Goal: Transaction & Acquisition: Purchase product/service

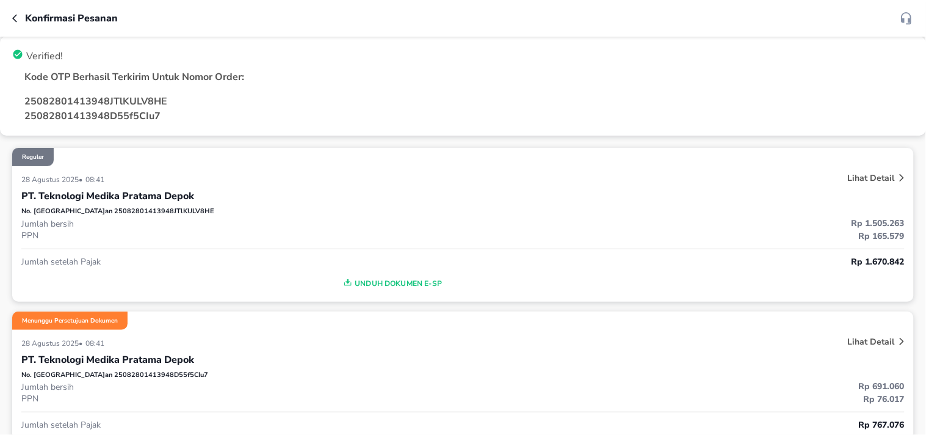
click at [11, 21] on div "Konfirmasi pesanan" at bounding box center [463, 18] width 926 height 37
click at [14, 18] on icon "button" at bounding box center [17, 18] width 10 height 10
